Goal: Task Accomplishment & Management: Manage account settings

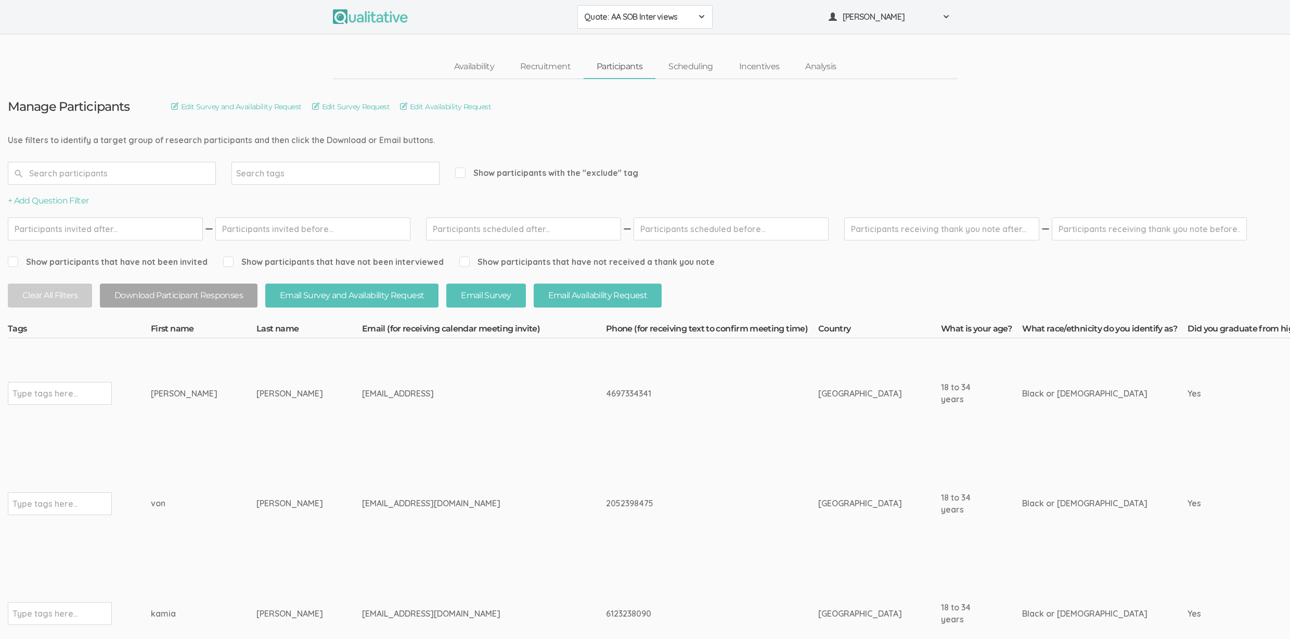
click at [606, 408] on td "4697334341" at bounding box center [712, 393] width 212 height 110
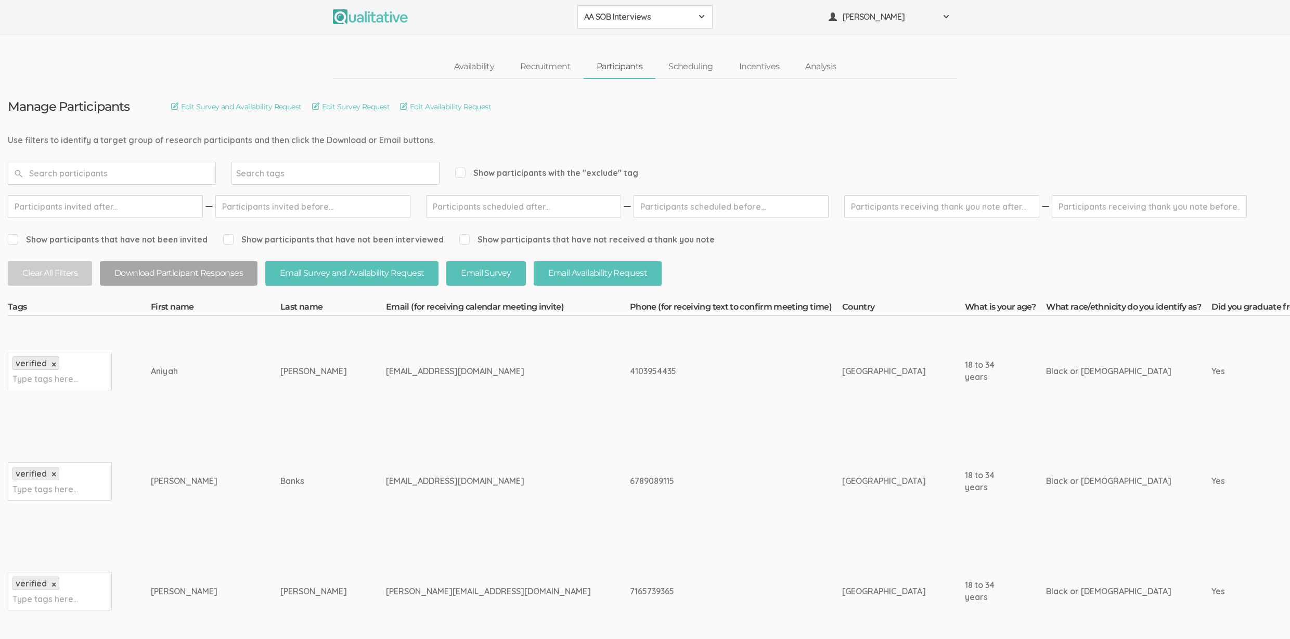
click at [630, 404] on td "4103954435" at bounding box center [736, 371] width 212 height 110
click at [386, 372] on div "apmoody6@gamil.com" at bounding box center [488, 371] width 205 height 12
copy tr "apmoody6@gamil.com"
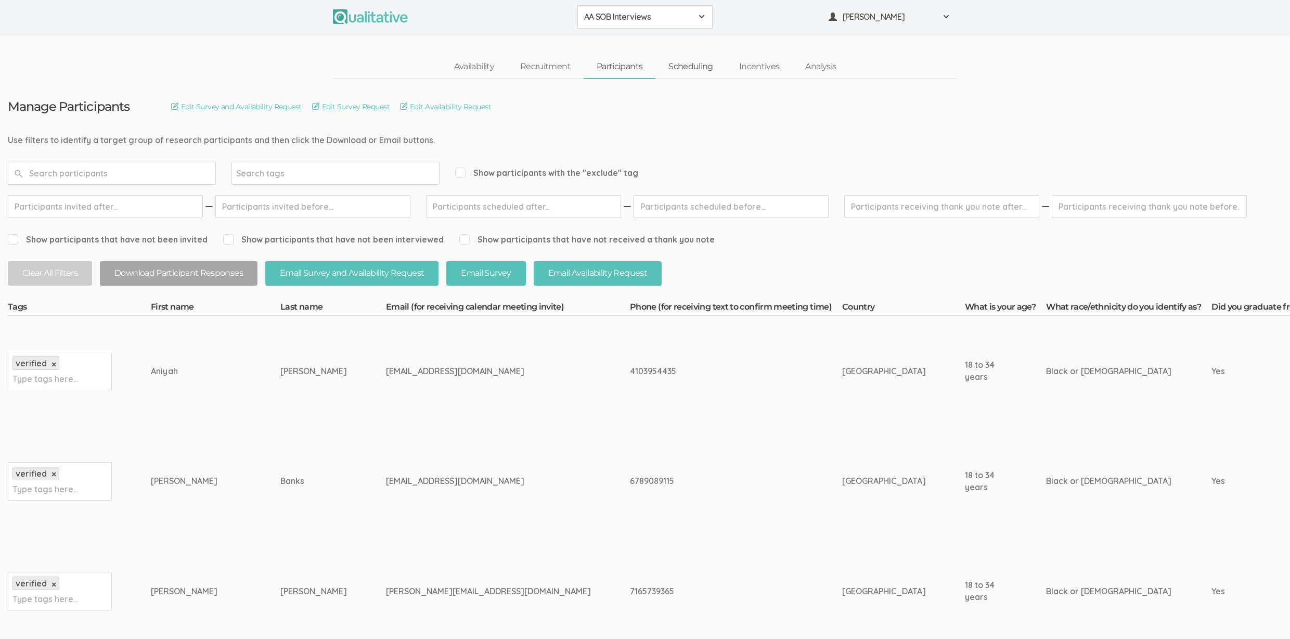
click at [687, 64] on link "Scheduling" at bounding box center [690, 67] width 71 height 22
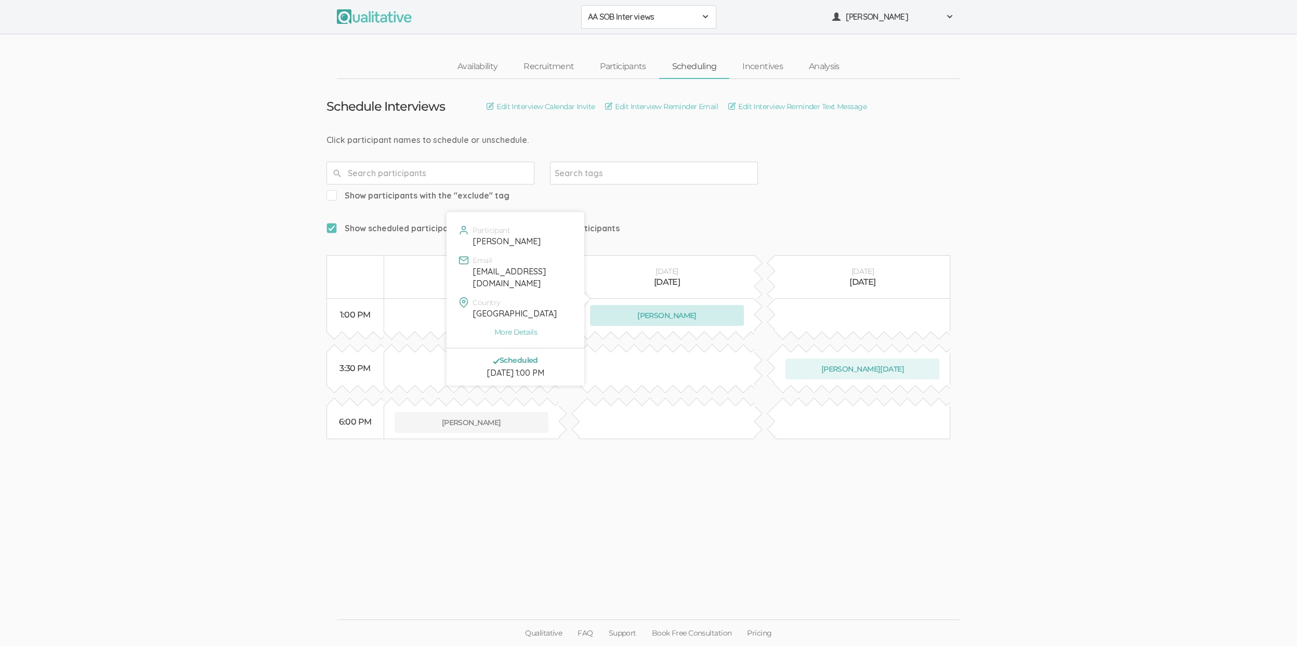
click at [665, 305] on button "Aniyah Moody" at bounding box center [667, 315] width 154 height 21
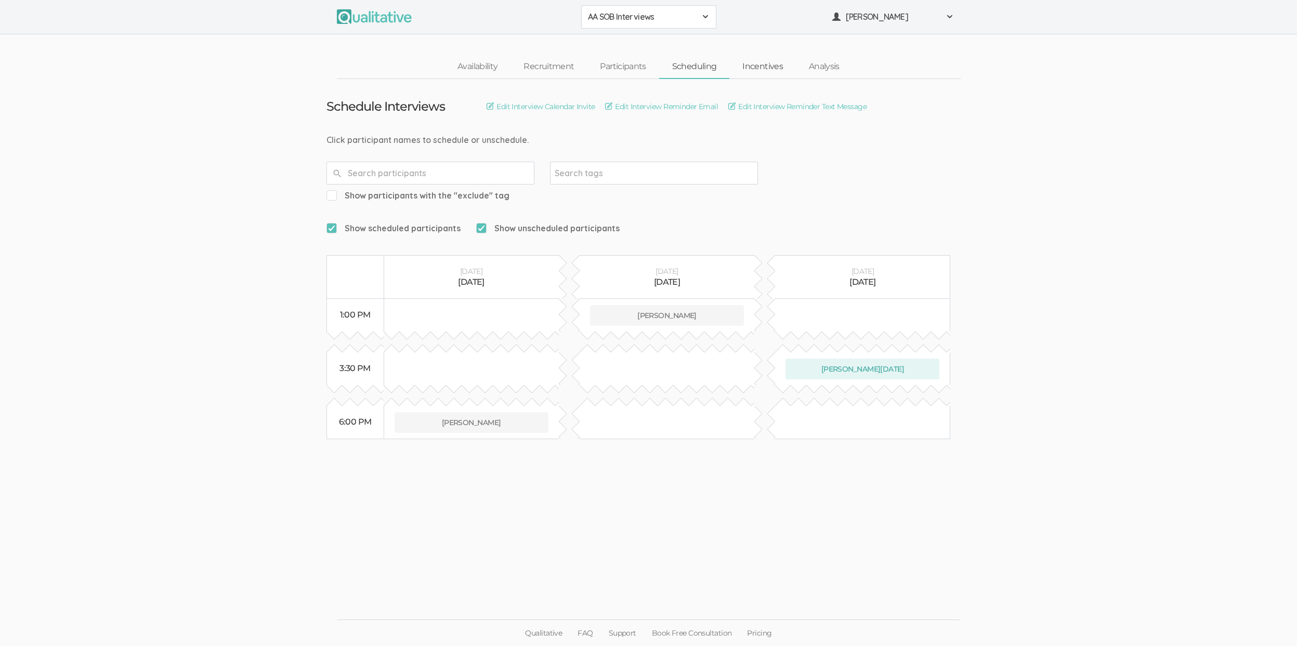
click at [755, 70] on link "Incentives" at bounding box center [763, 67] width 67 height 22
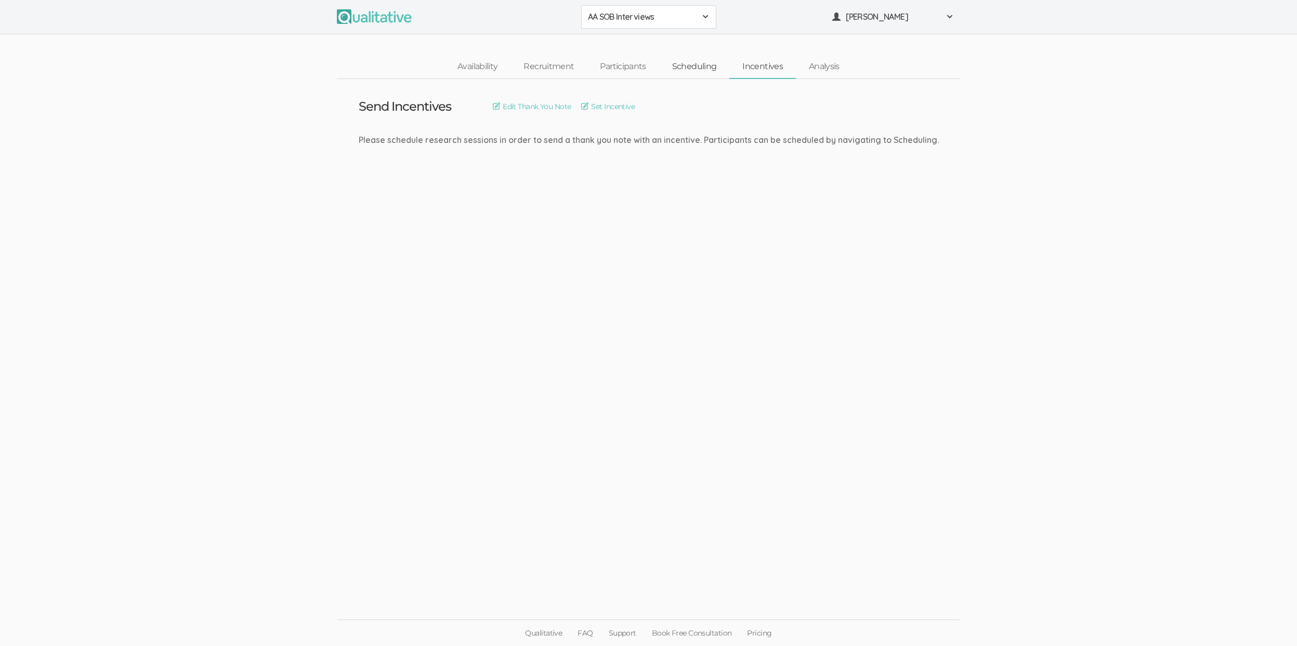
click at [705, 67] on link "Scheduling" at bounding box center [694, 67] width 71 height 22
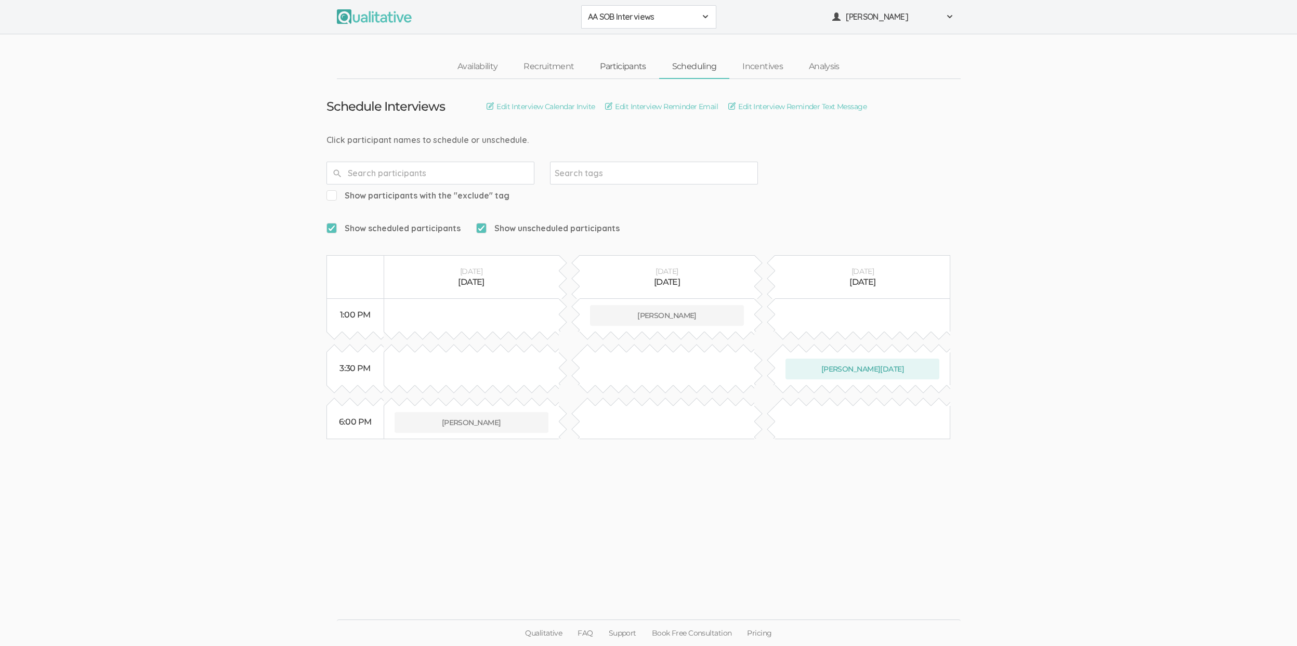
click at [624, 74] on link "Participants" at bounding box center [623, 67] width 72 height 22
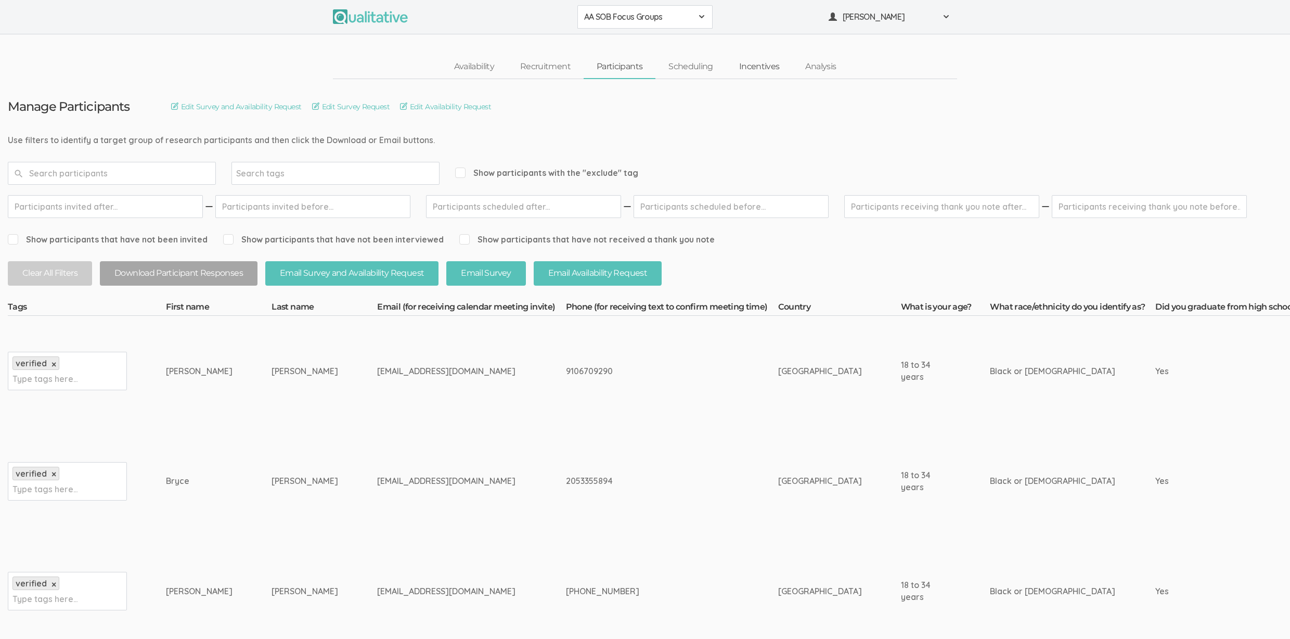
click at [766, 60] on link "Incentives" at bounding box center [759, 67] width 67 height 22
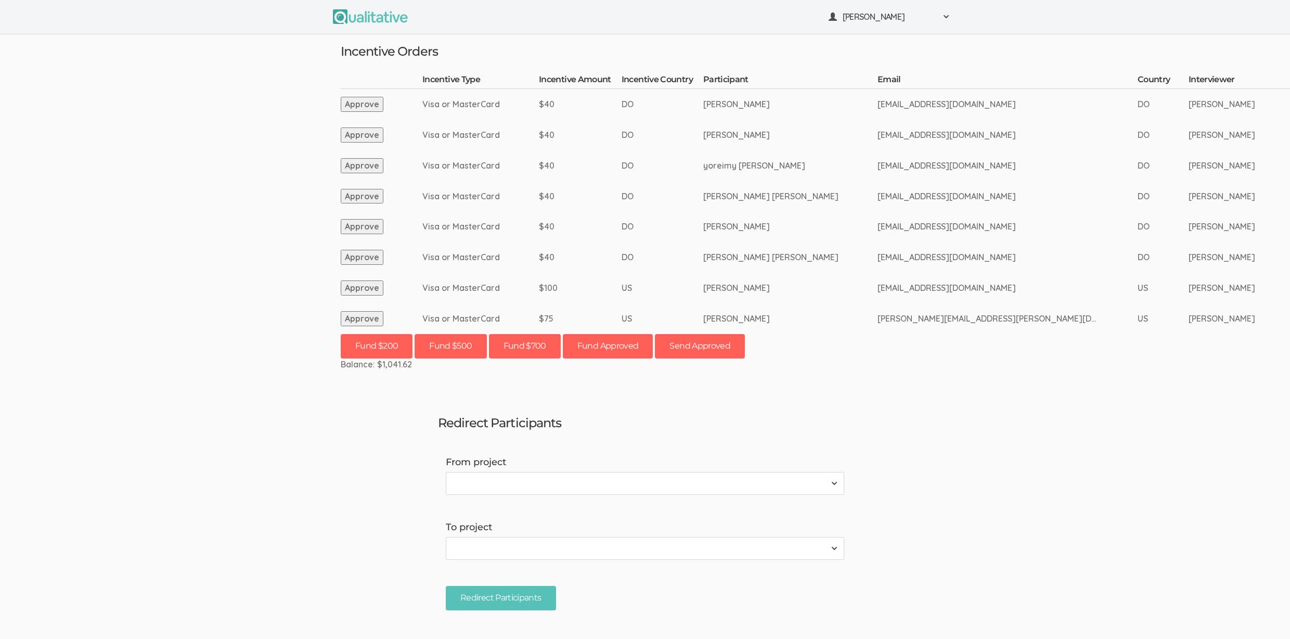
click at [137, 150] on ui-view "[PERSON_NAME] Project Workspace Profile Organization Settings" at bounding box center [645, 319] width 1290 height 639
click at [168, 112] on ui-view "Neal Samarakkody Project Workspace Profile Organization Settings" at bounding box center [645, 319] width 1290 height 639
